Goal: Leave review/rating

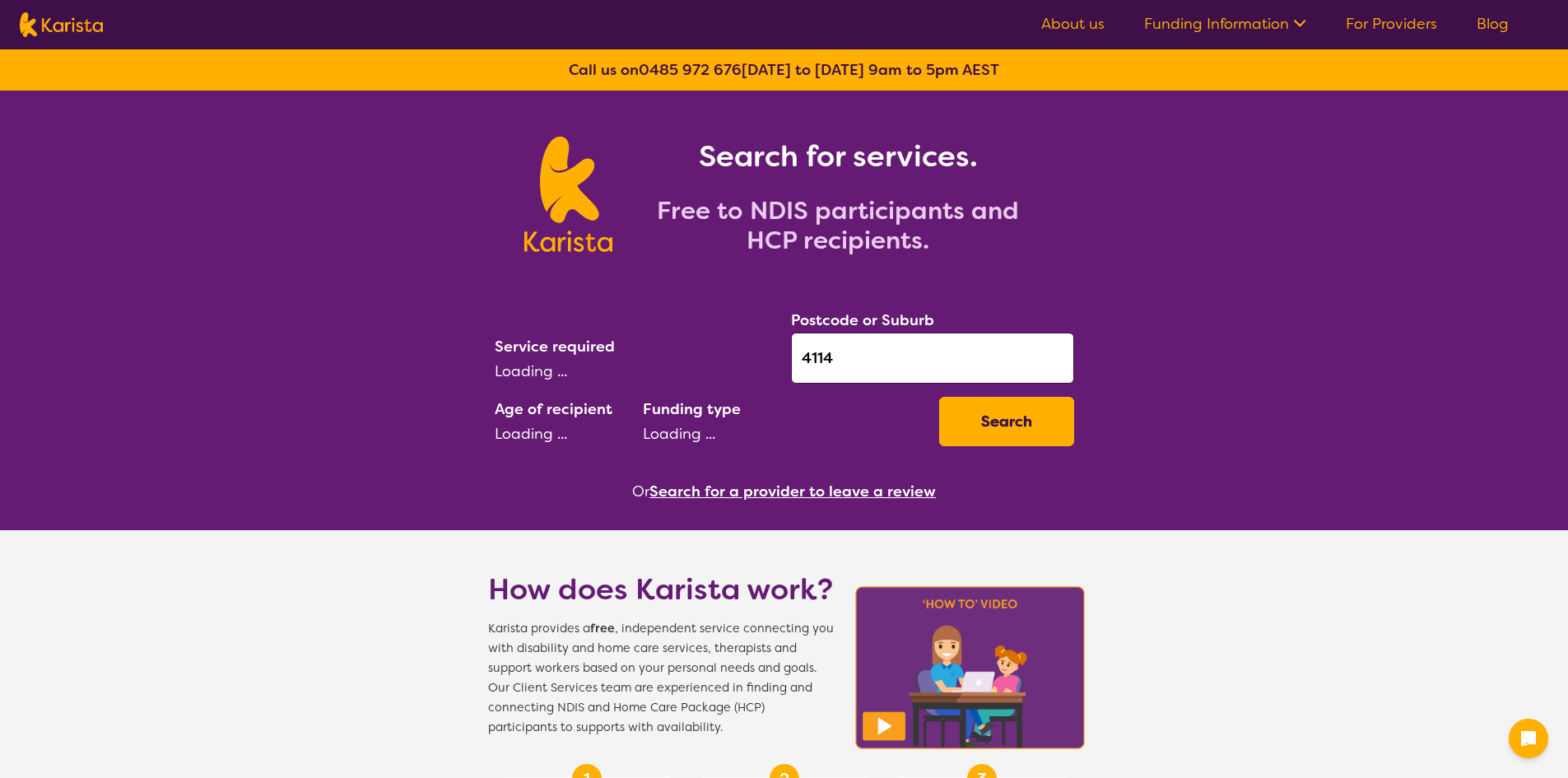
select select "AD"
select select "NDIS"
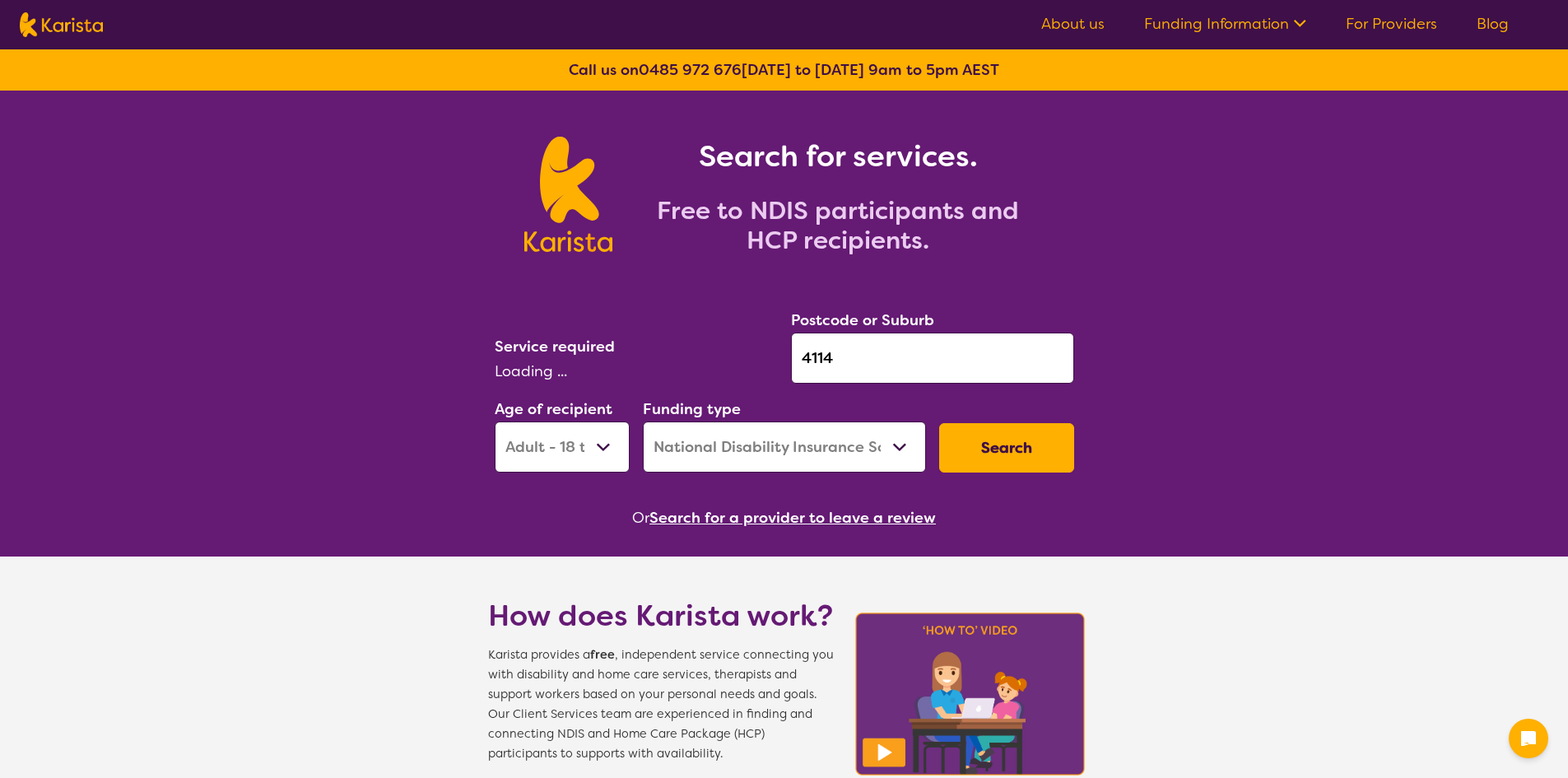
select select "Behaviour support"
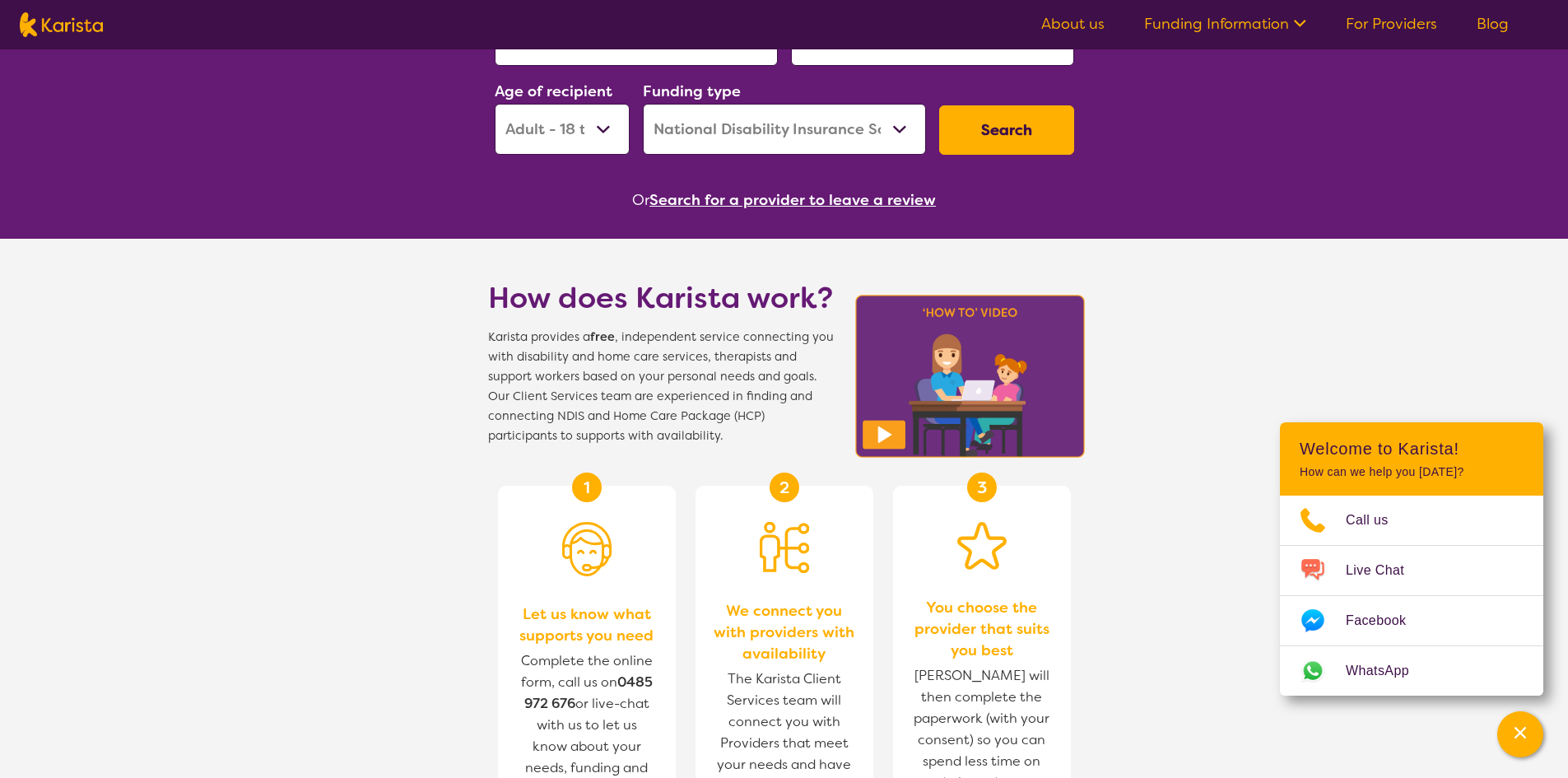
scroll to position [33, 0]
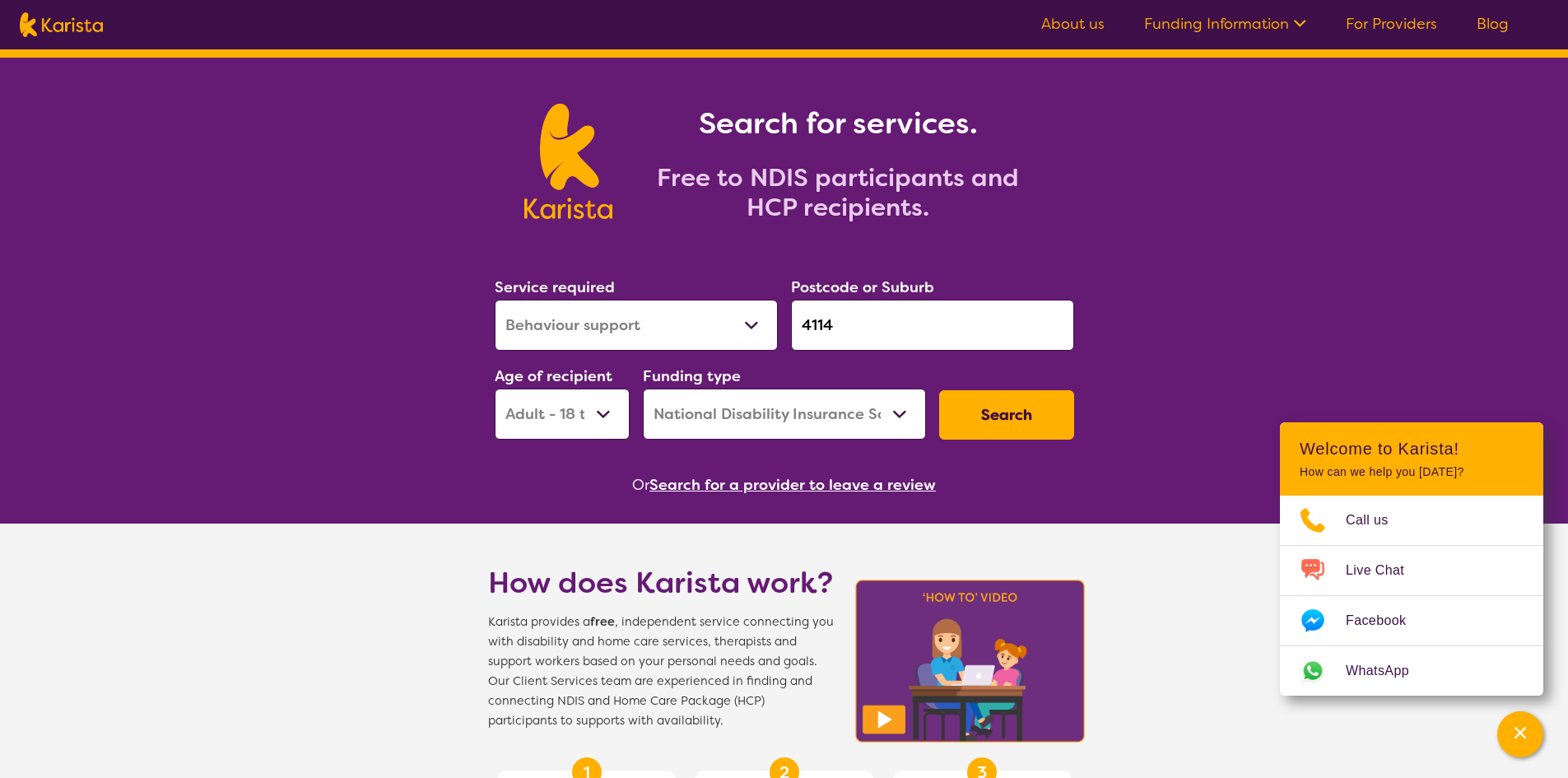
click at [1053, 428] on button "Search" at bounding box center [1006, 415] width 135 height 49
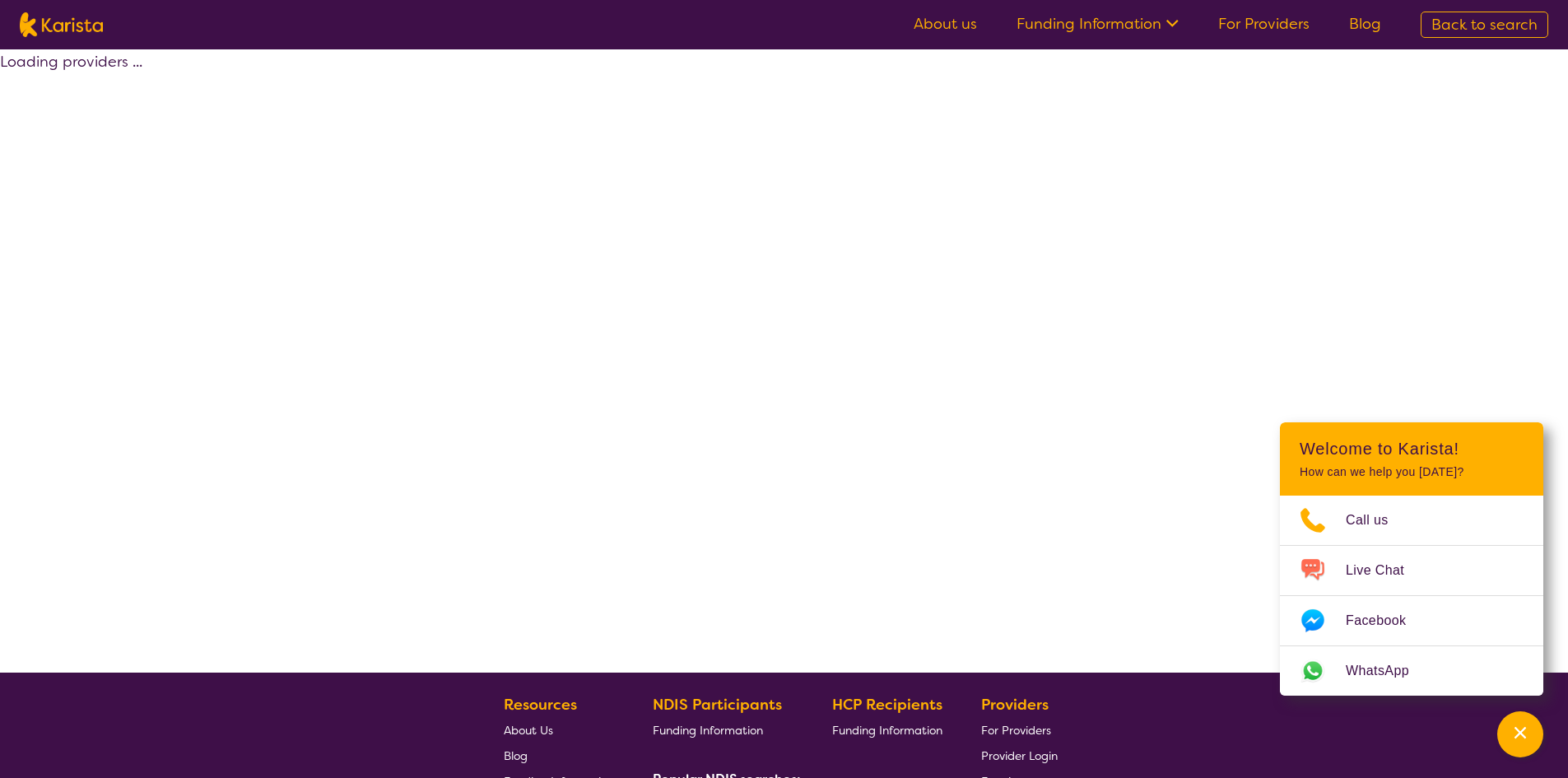
select select "by_score"
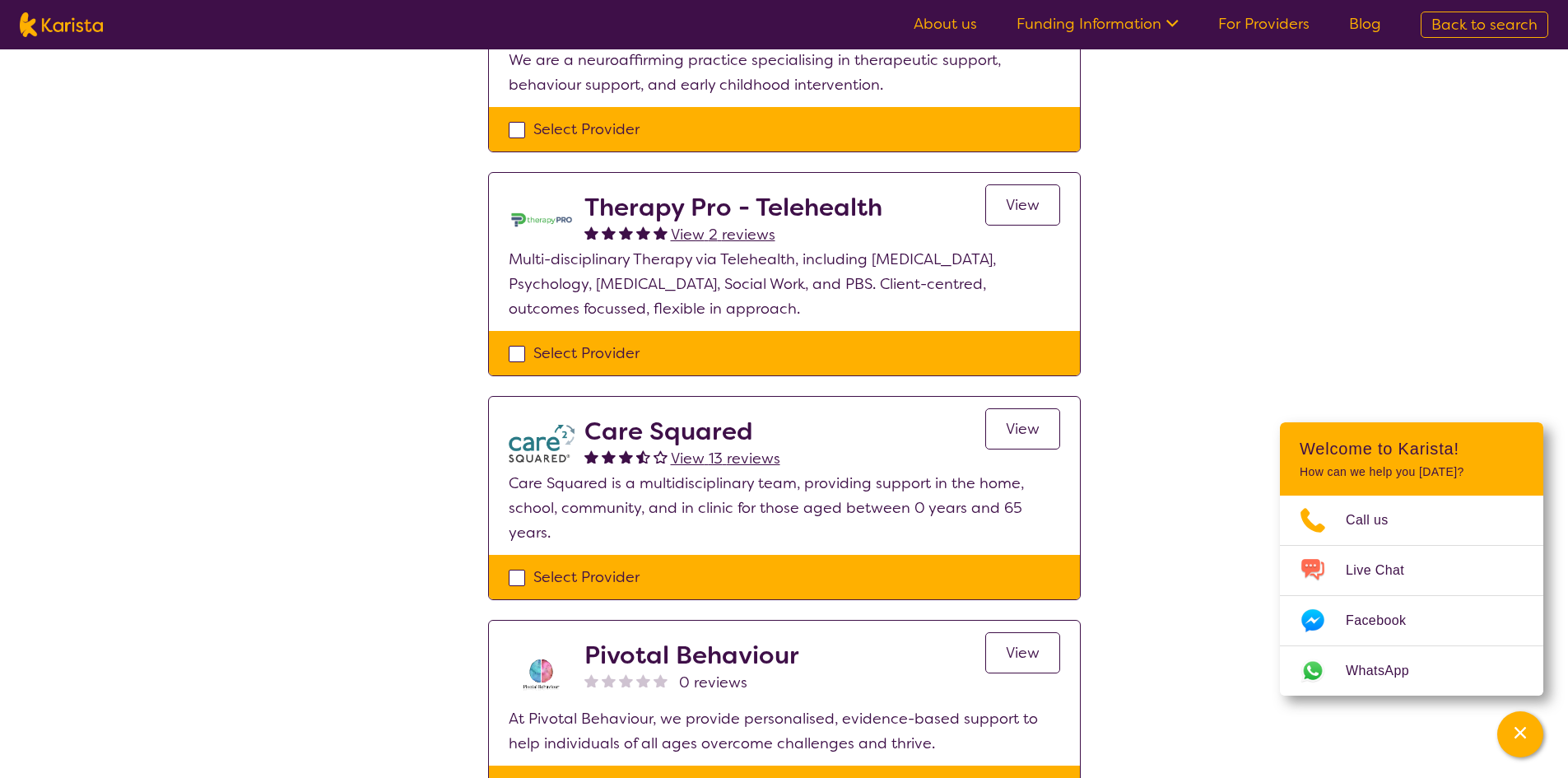
scroll to position [576, 0]
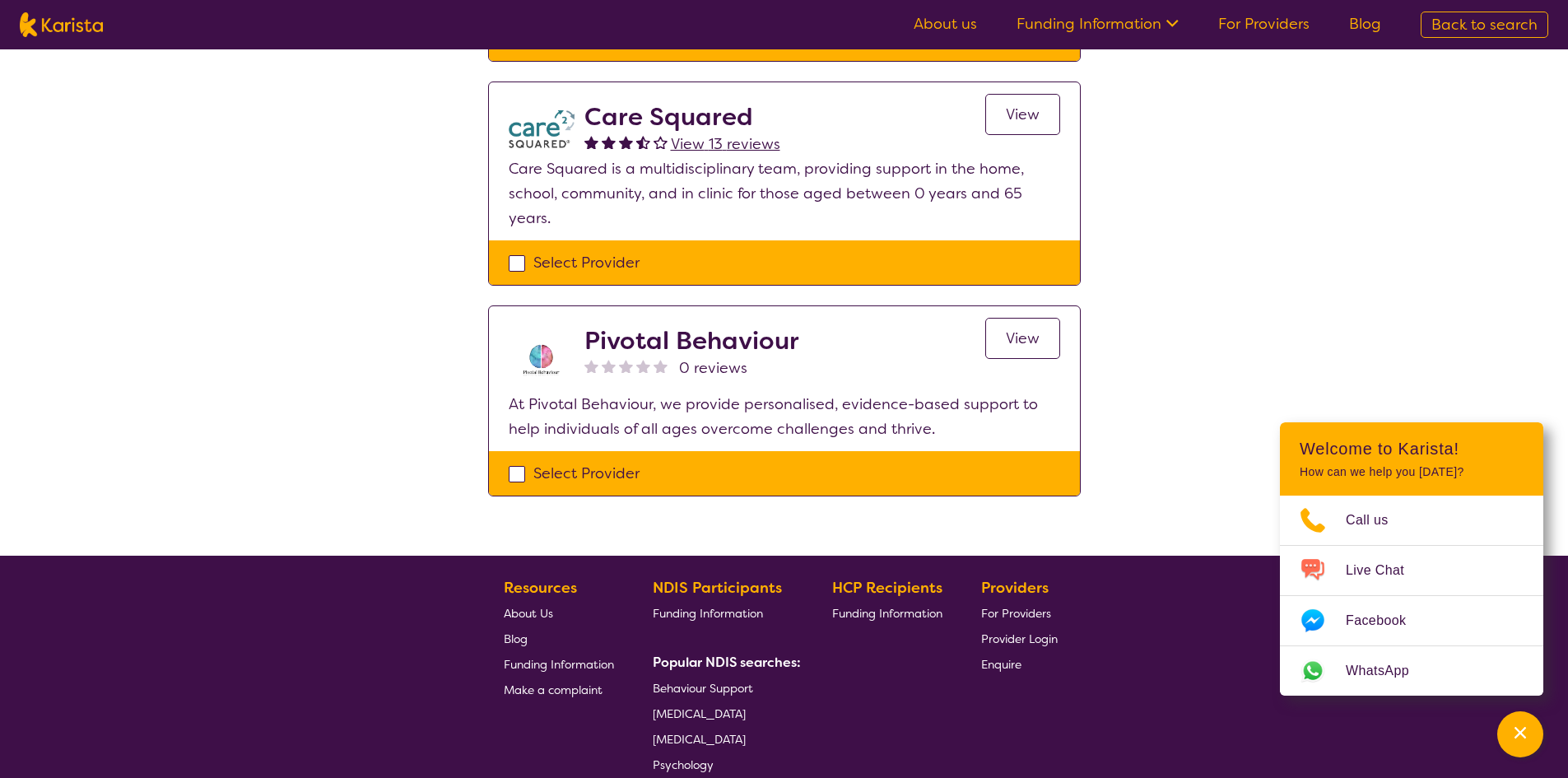
click at [1039, 343] on span "View" at bounding box center [1022, 338] width 34 height 19
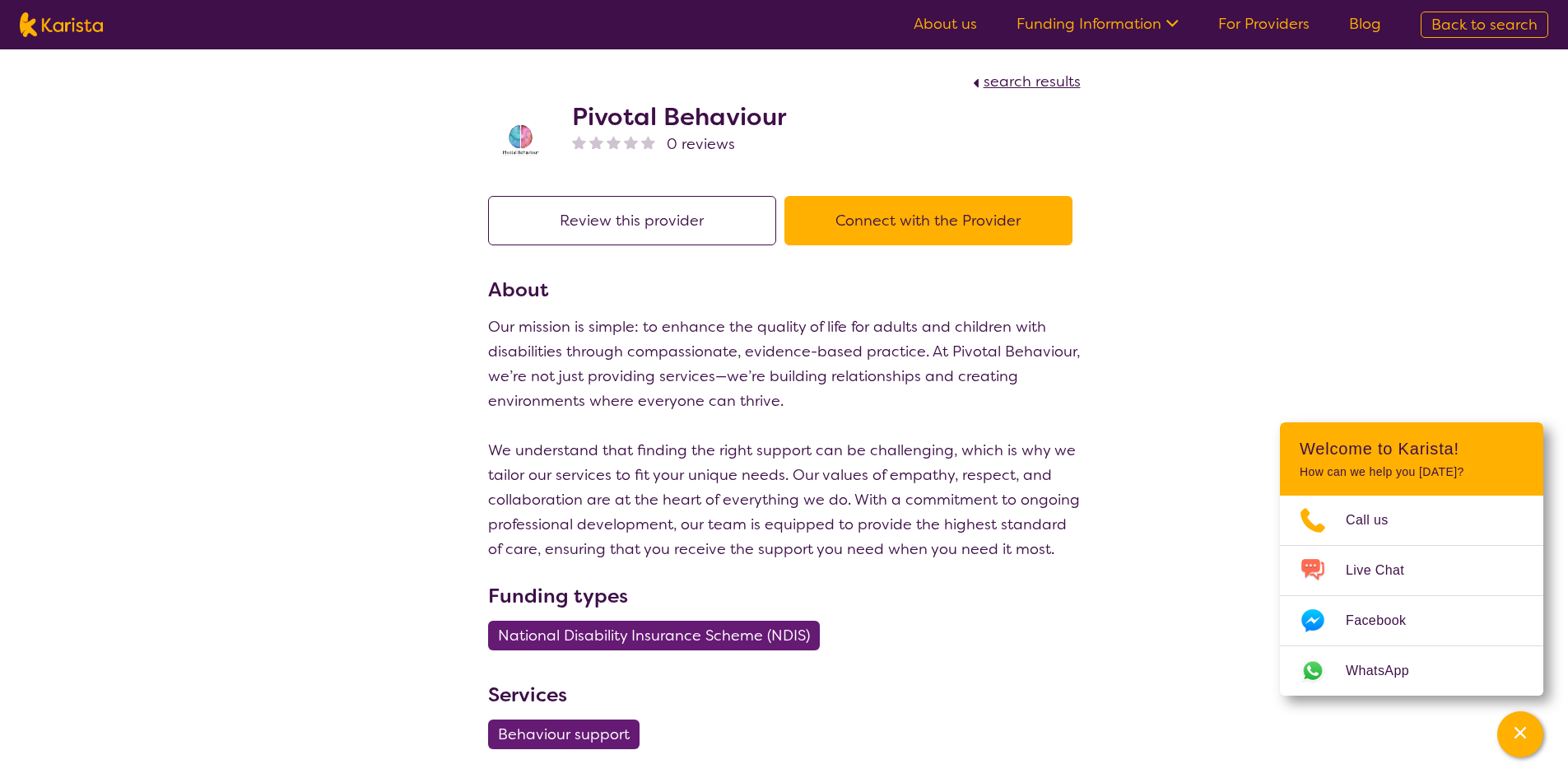
click at [627, 223] on button "Review this provider" at bounding box center [632, 220] width 288 height 49
